Goal: Task Accomplishment & Management: Use online tool/utility

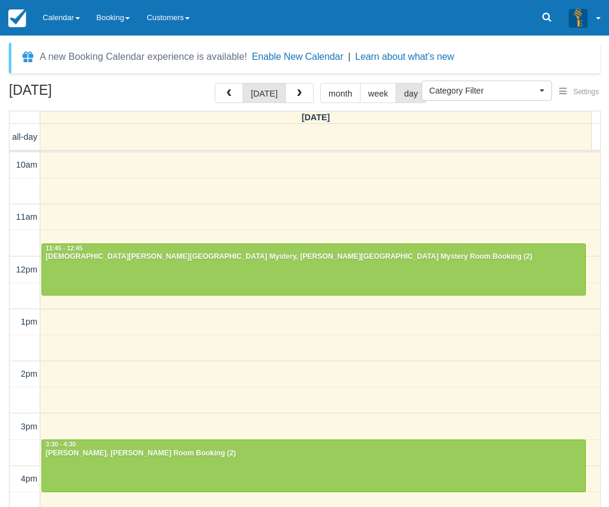
select select
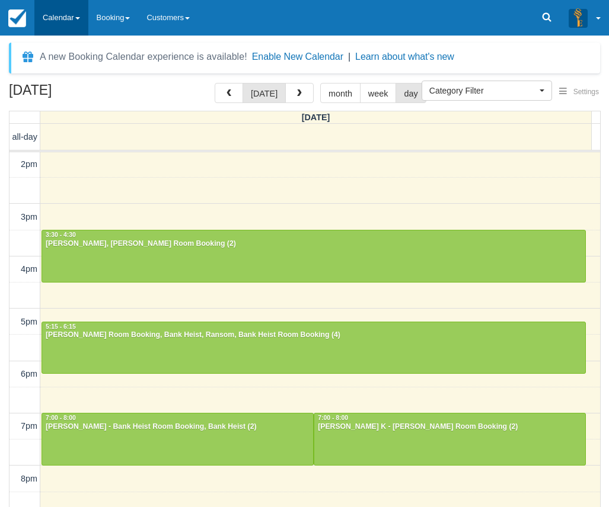
click at [46, 11] on link "Calendar" at bounding box center [61, 18] width 54 height 36
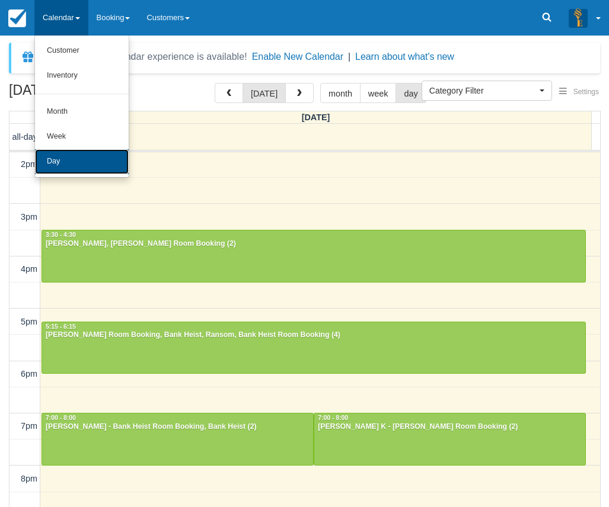
click at [79, 157] on link "Day" at bounding box center [82, 161] width 94 height 25
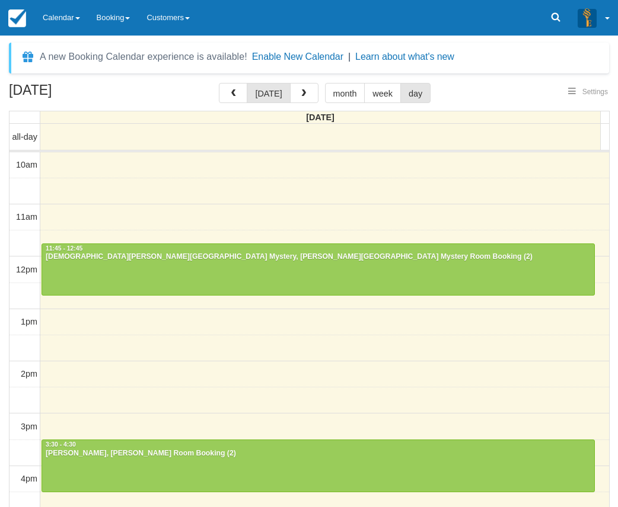
select select
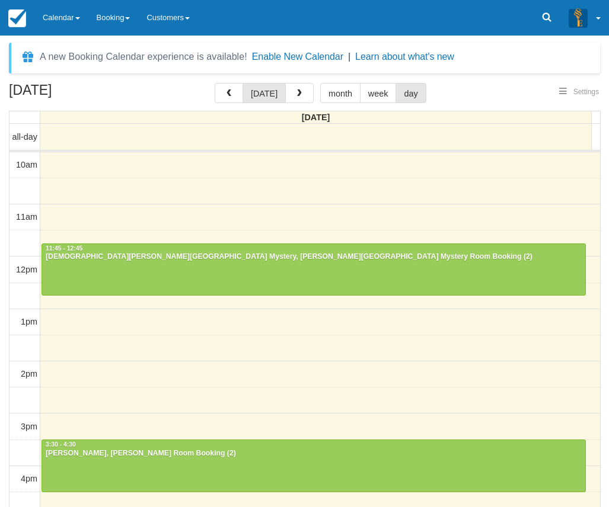
scroll to position [263, 0]
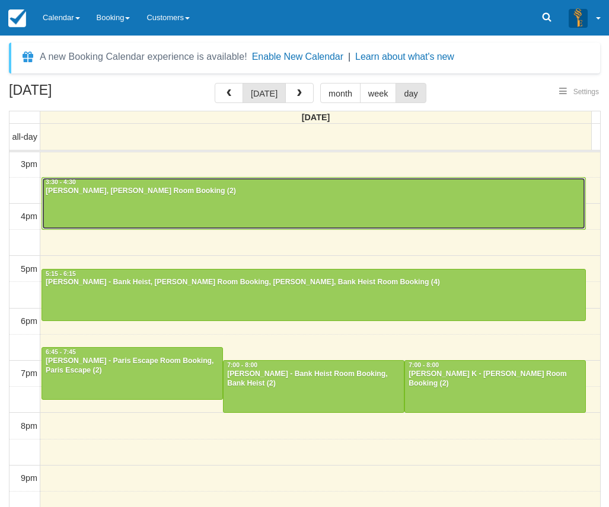
select select
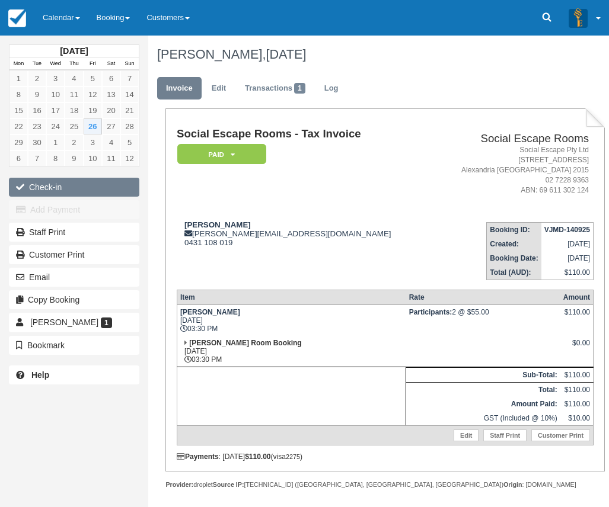
click at [95, 188] on button "Check-in" at bounding box center [74, 187] width 130 height 19
